Goal: Task Accomplishment & Management: Manage account settings

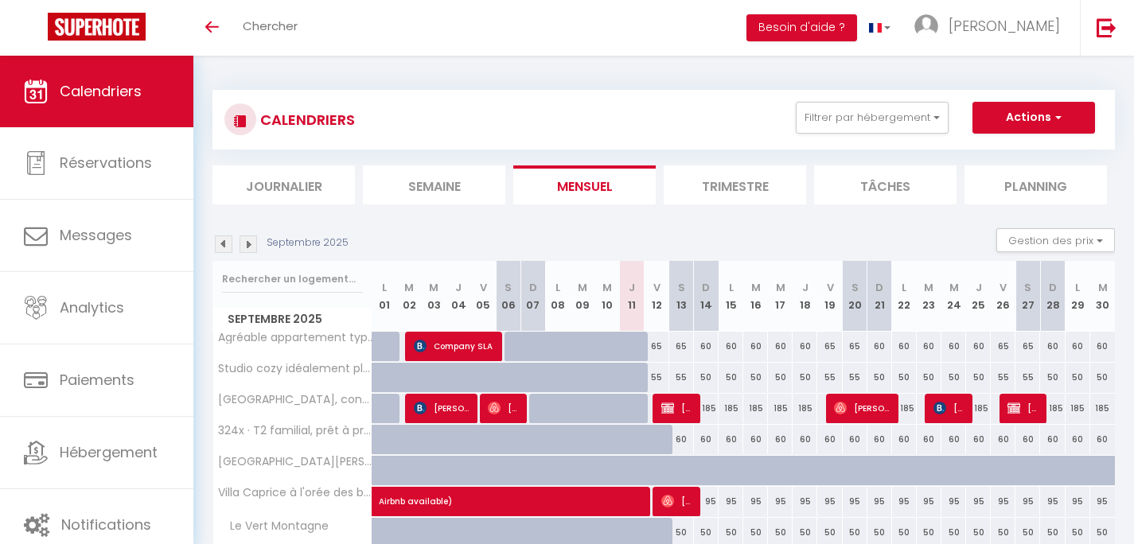
click at [732, 185] on li "Trimestre" at bounding box center [735, 184] width 142 height 39
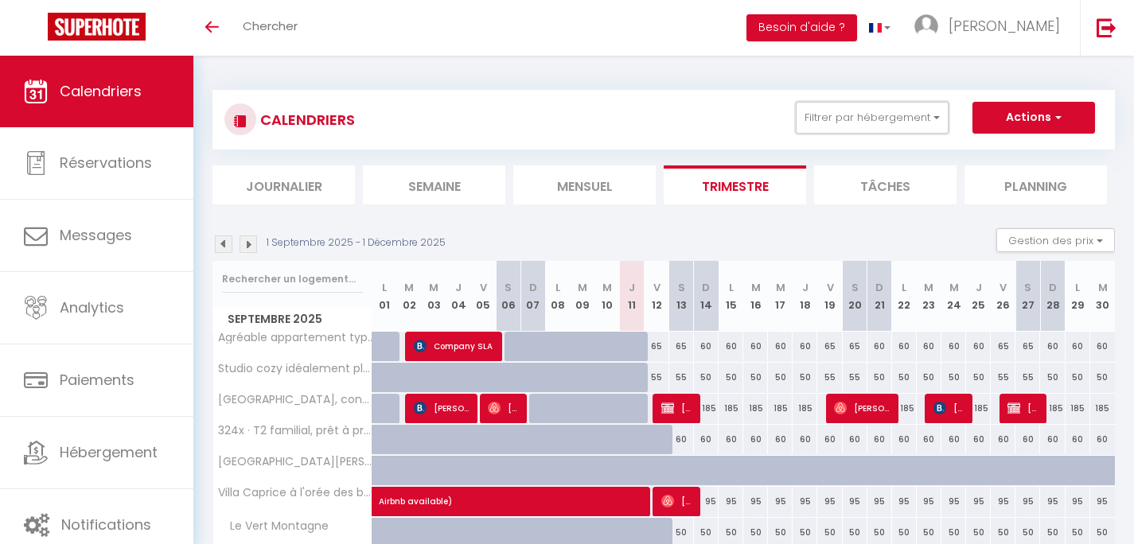
click at [878, 121] on button "Filtrer par hébergement" at bounding box center [872, 118] width 153 height 32
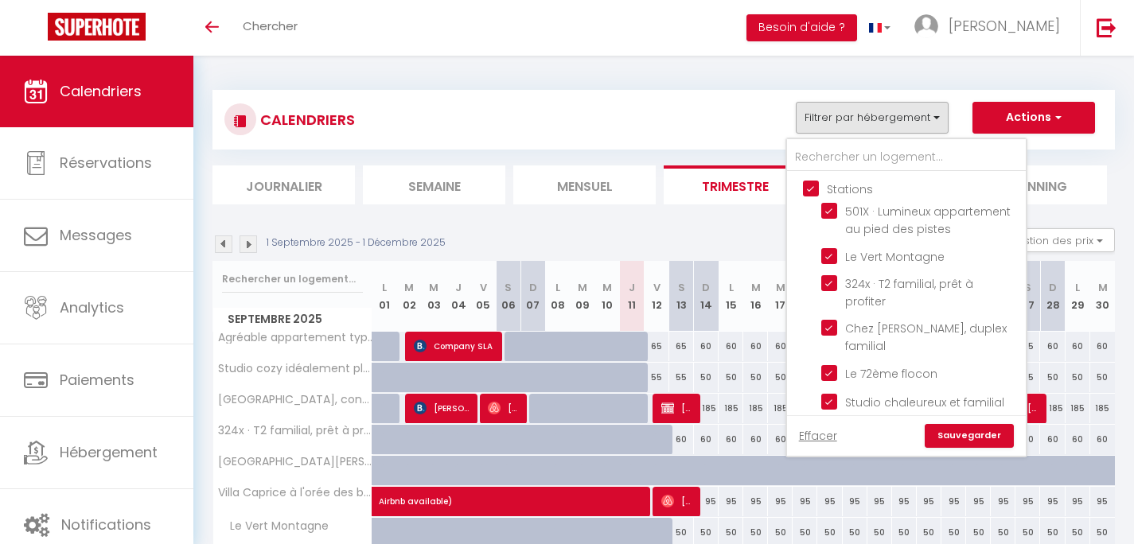
click at [807, 188] on input "Stations" at bounding box center [922, 188] width 239 height 16
checkbox input "false"
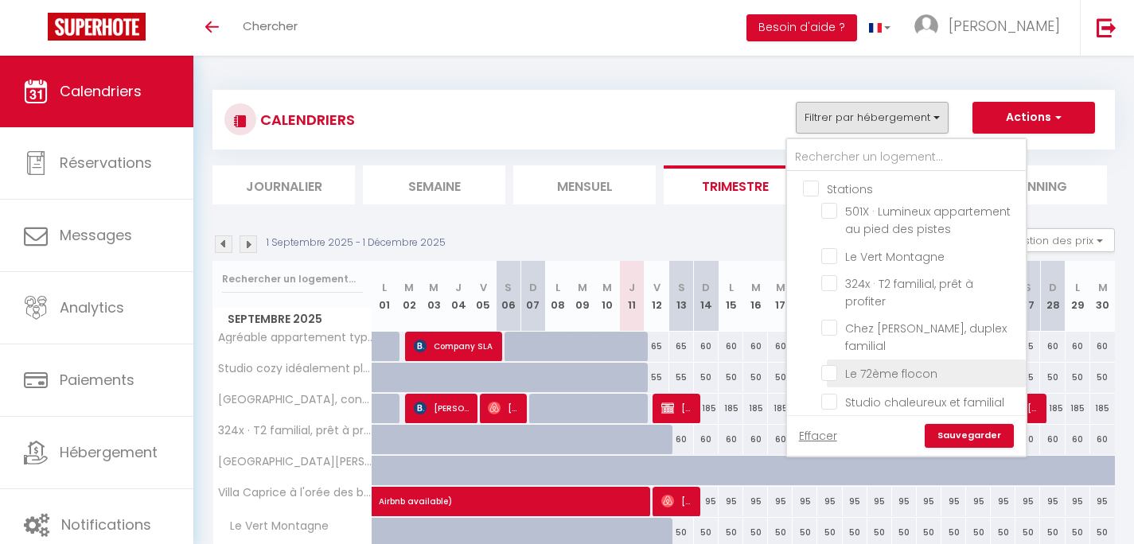
checkbox input "false"
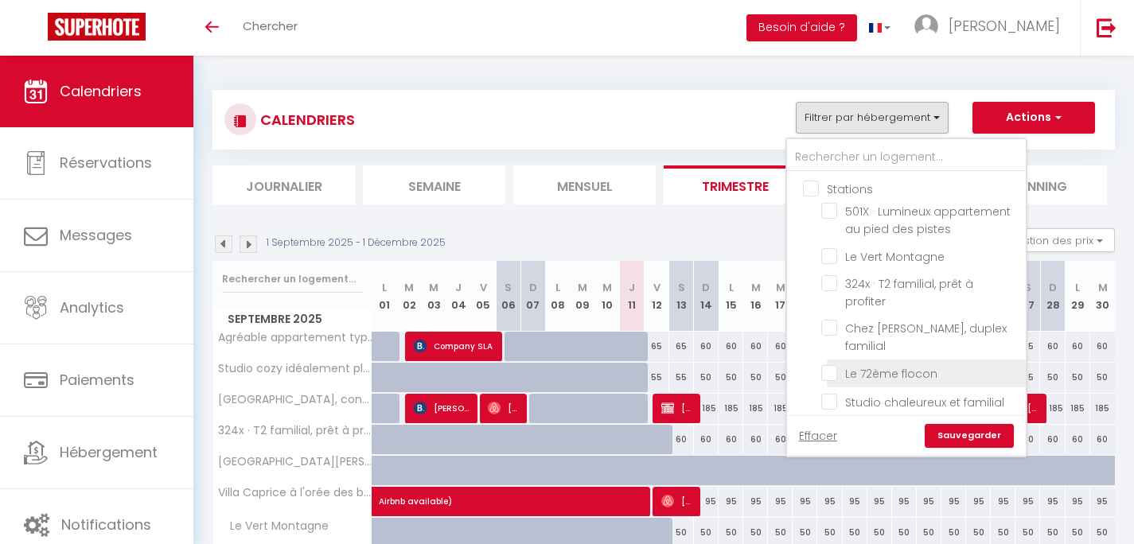
checkbox input "false"
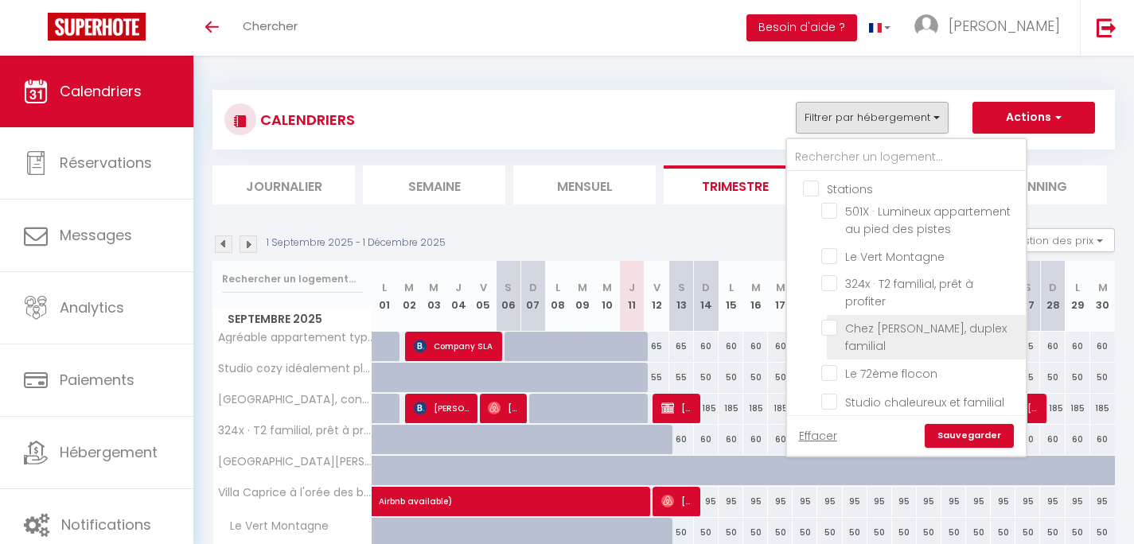
click at [830, 335] on input "Chez [PERSON_NAME], duplex familial" at bounding box center [920, 328] width 199 height 16
checkbox input "true"
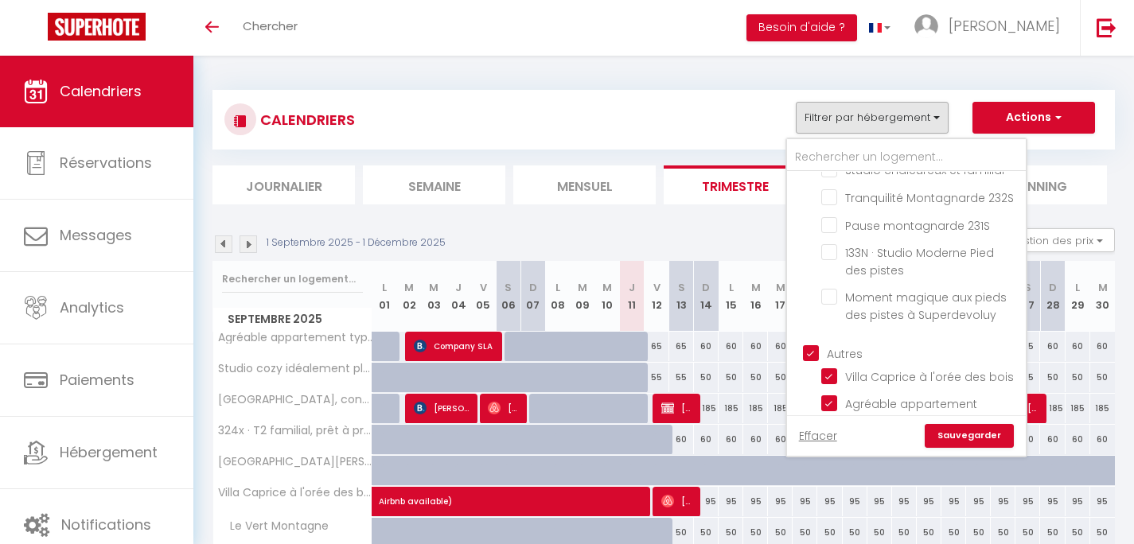
scroll to position [239, 0]
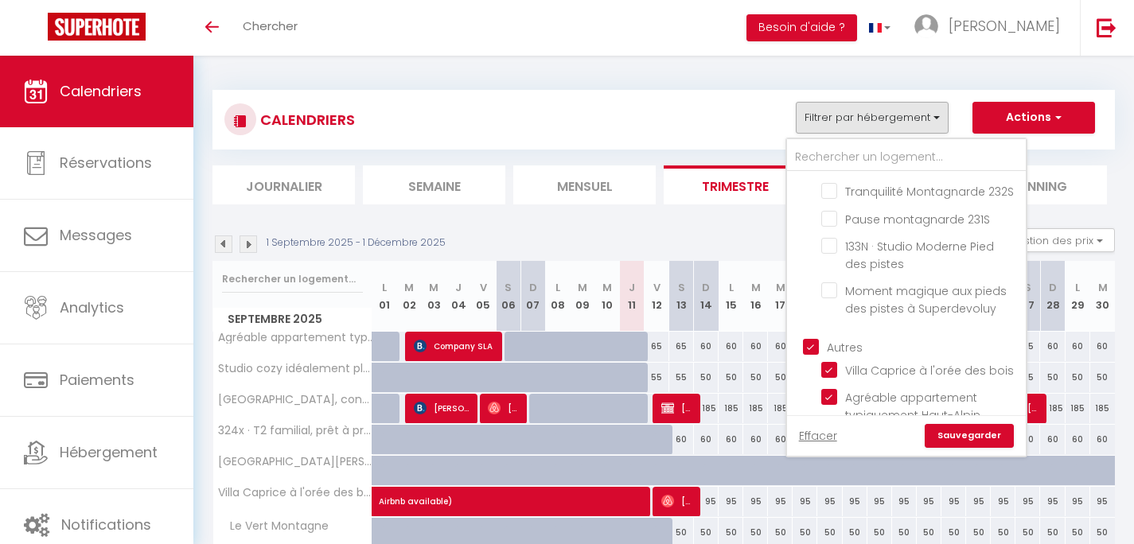
click at [809, 344] on input "Autres" at bounding box center [922, 346] width 239 height 16
checkbox input "false"
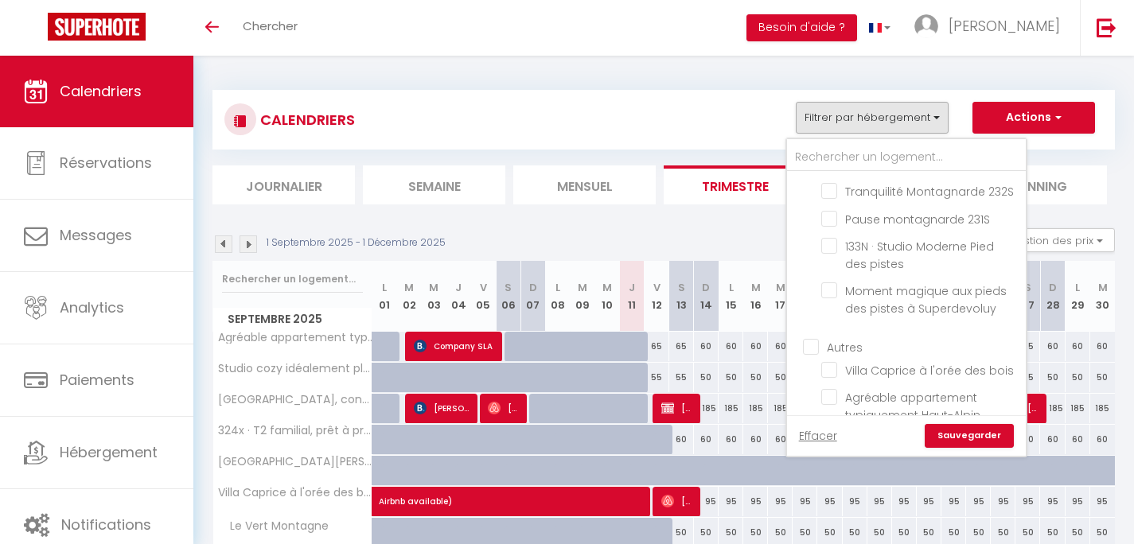
checkbox input "false"
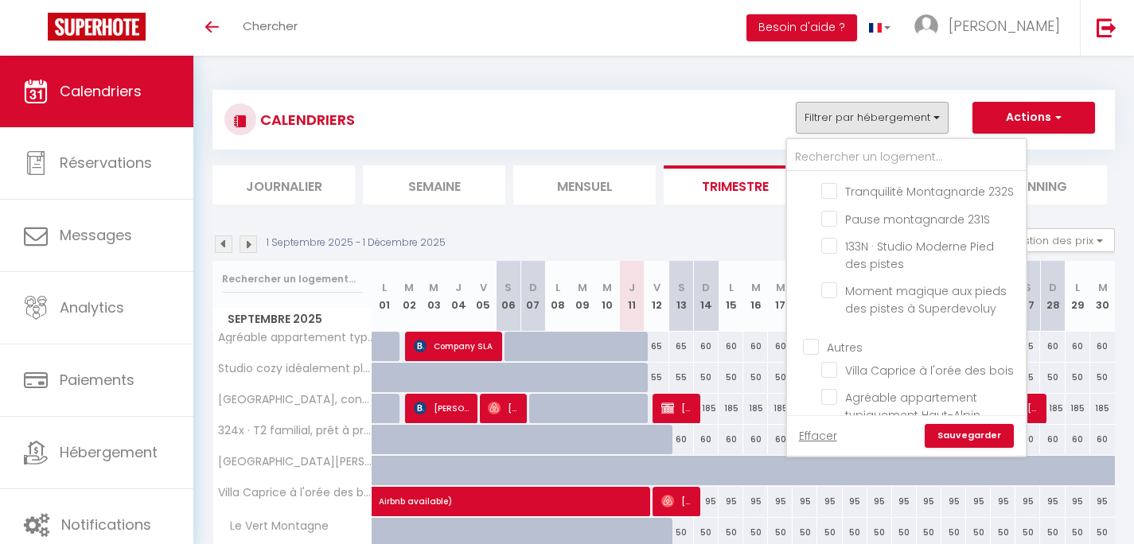
click at [975, 434] on link "Sauvegarder" at bounding box center [968, 436] width 89 height 24
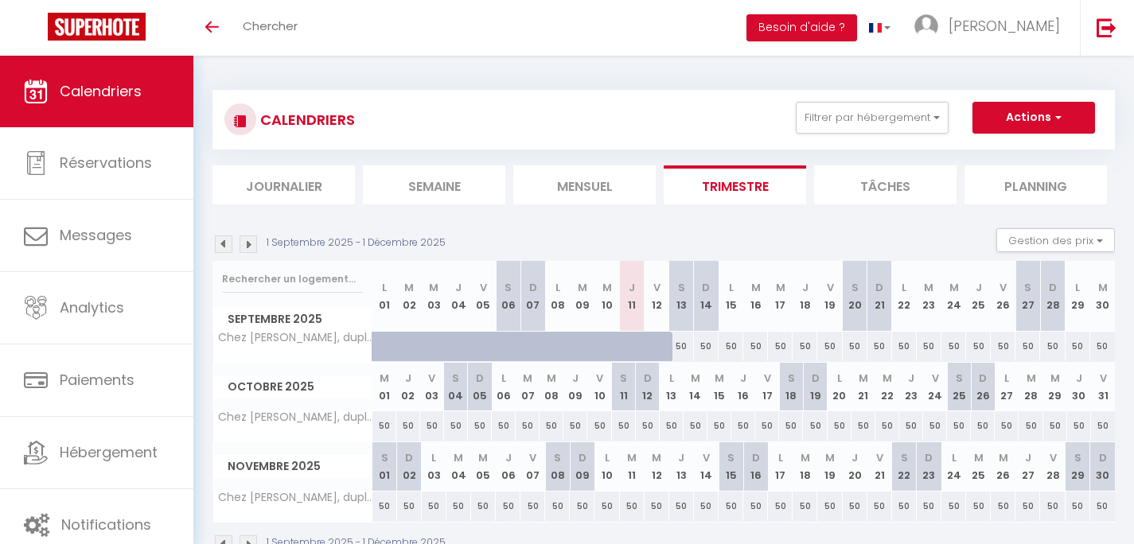
click at [223, 241] on img at bounding box center [224, 244] width 18 height 18
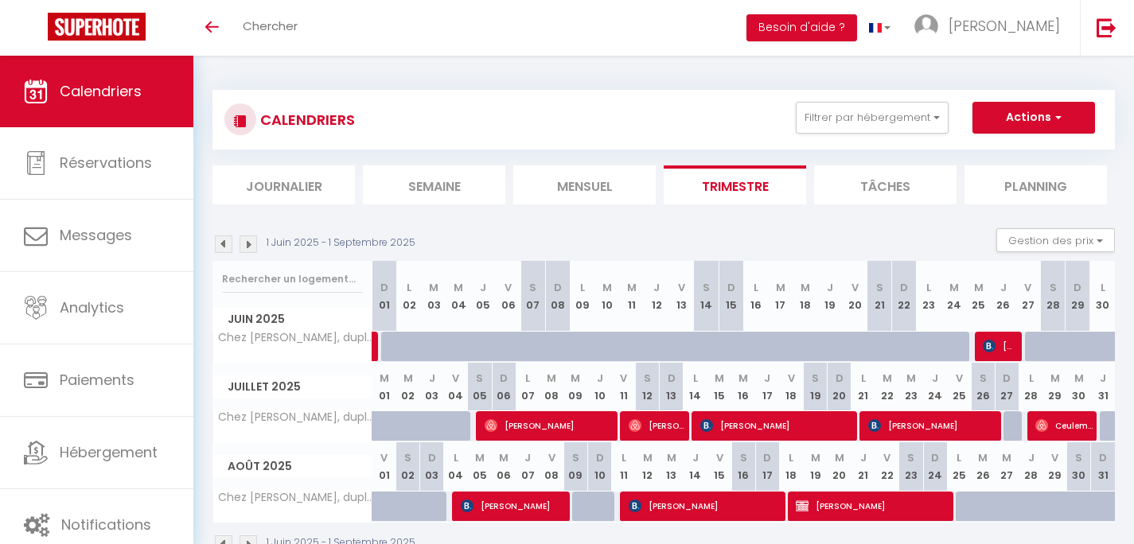
click at [223, 241] on img at bounding box center [224, 244] width 18 height 18
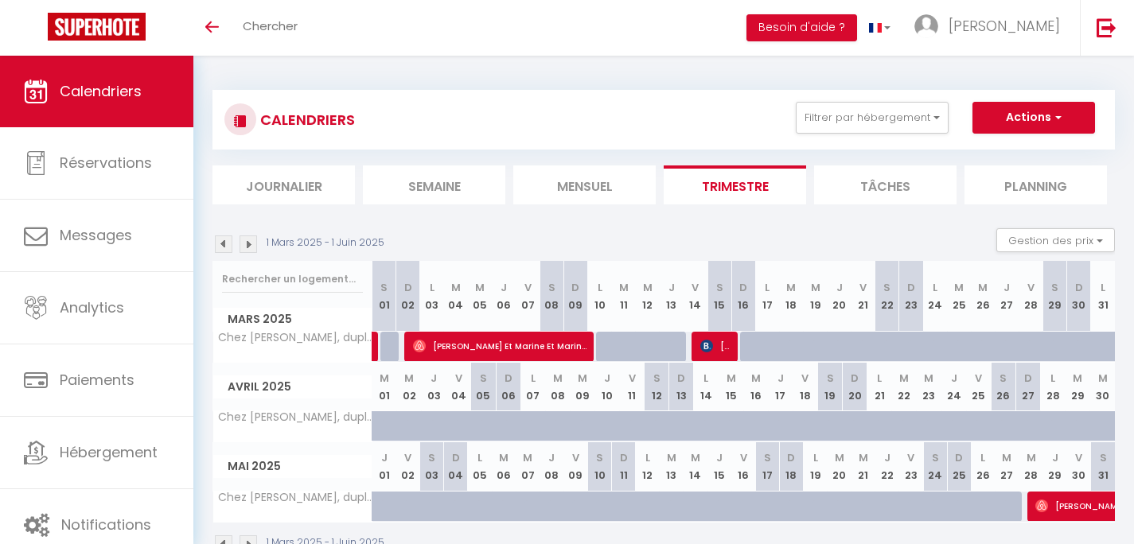
click at [223, 241] on img at bounding box center [224, 244] width 18 height 18
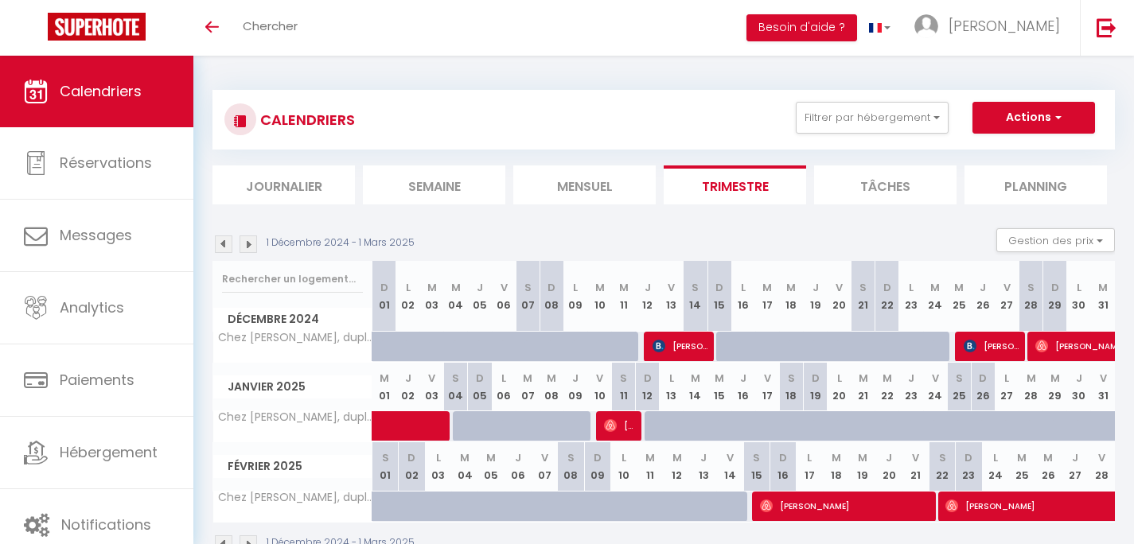
click at [692, 344] on span "[PERSON_NAME]" at bounding box center [680, 346] width 56 height 30
select select "OK"
select select "1"
select select "0"
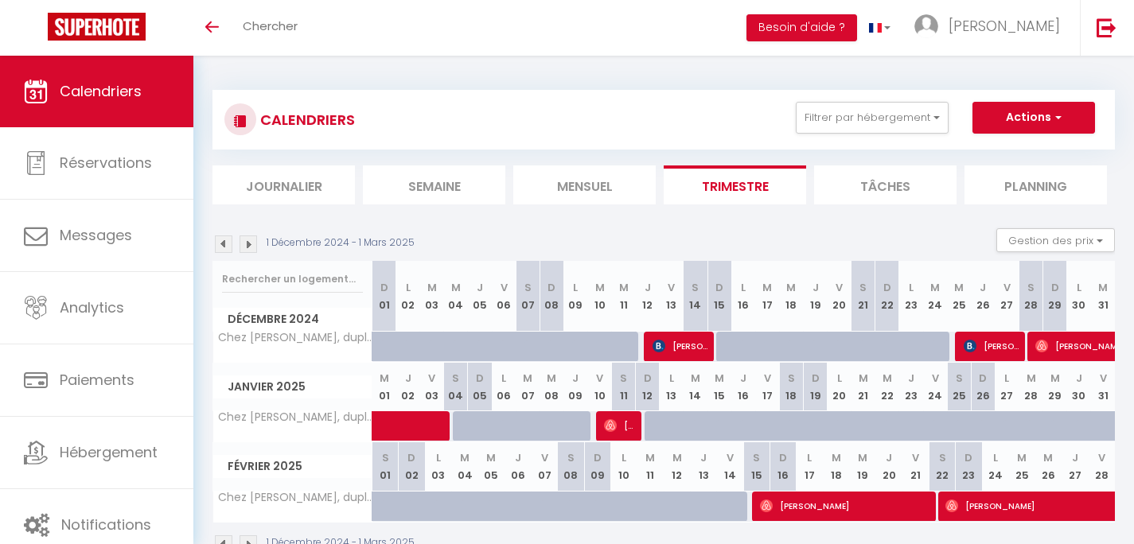
select select "1"
select select
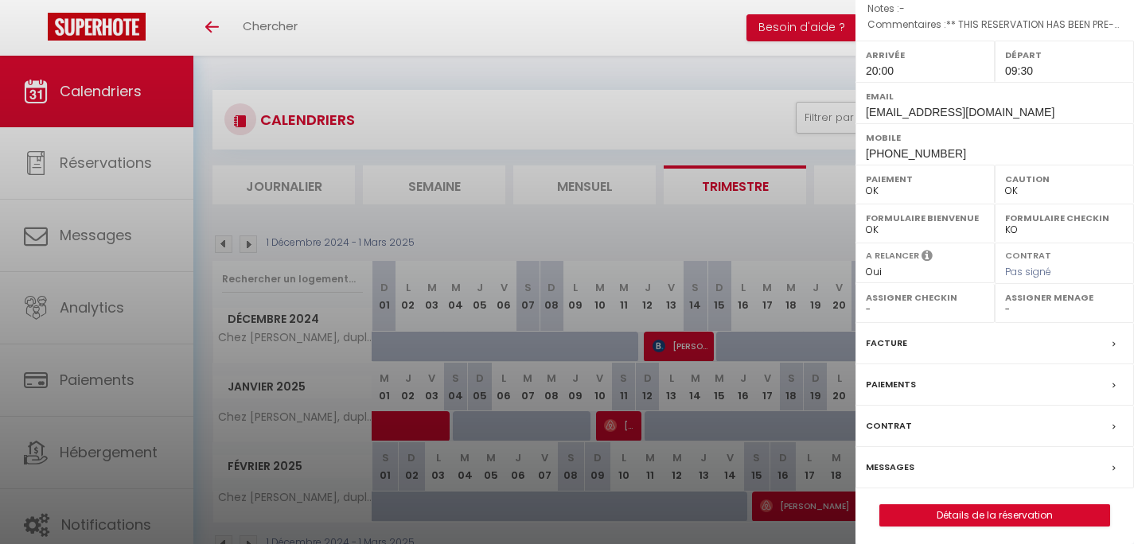
scroll to position [197, 0]
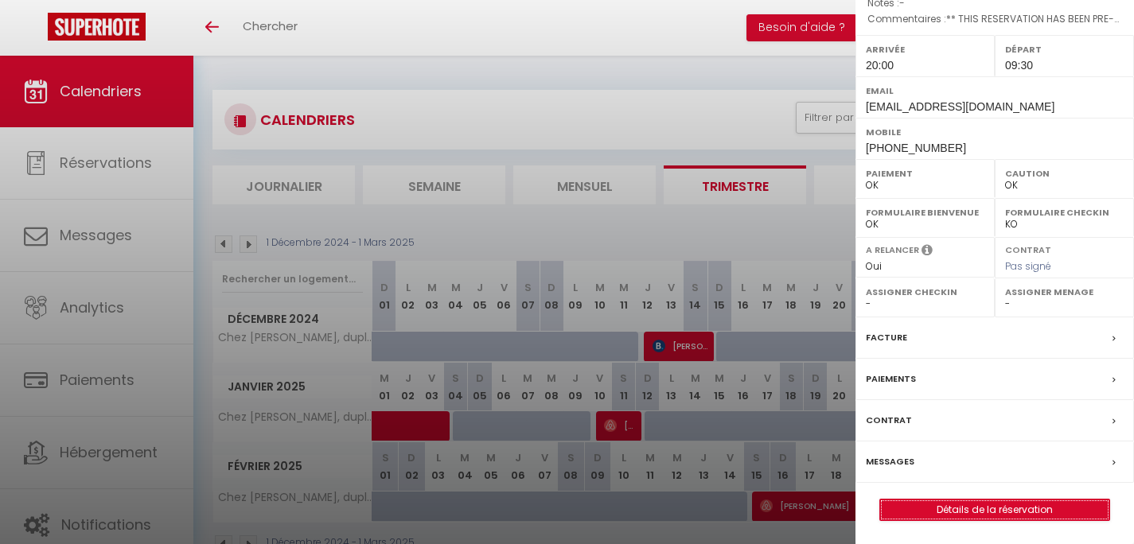
click at [946, 508] on link "Détails de la réservation" at bounding box center [994, 510] width 229 height 21
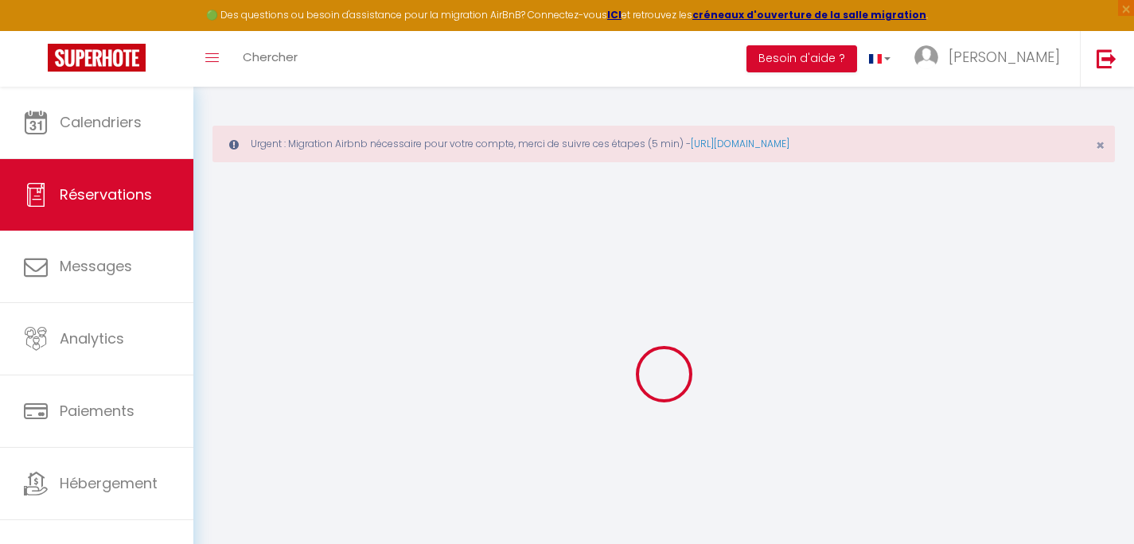
select select
checkbox input "false"
type textarea "** THIS RESERVATION HAS BEEN PRE-PAID ** Reservation has a cancellation grace p…"
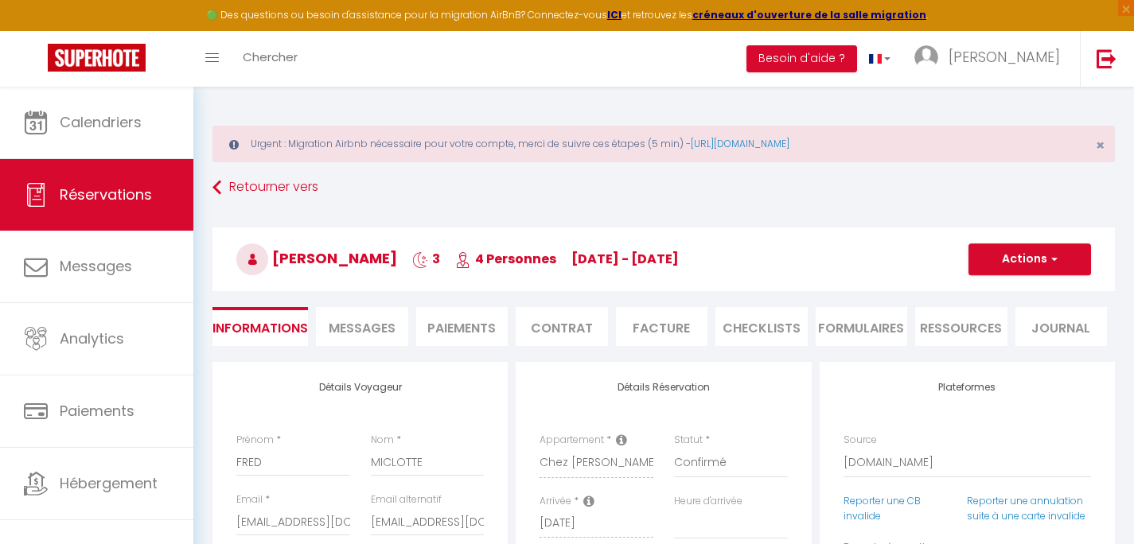
type input "50"
checkbox input "false"
select select "20:00"
select select "09:30"
click at [473, 319] on li "Paiements" at bounding box center [462, 326] width 92 height 39
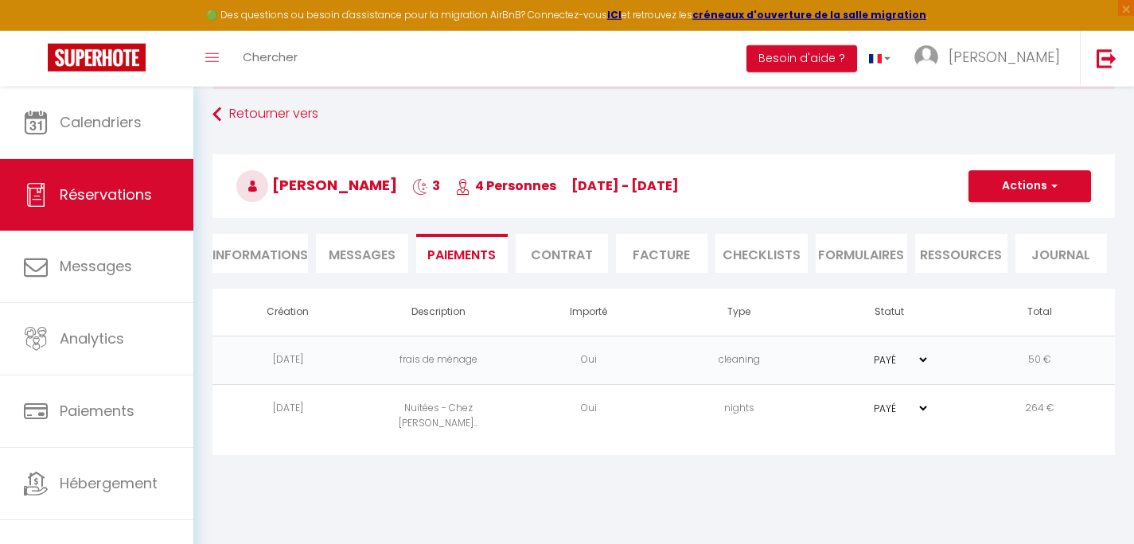
scroll to position [87, 0]
